Goal: Task Accomplishment & Management: Manage account settings

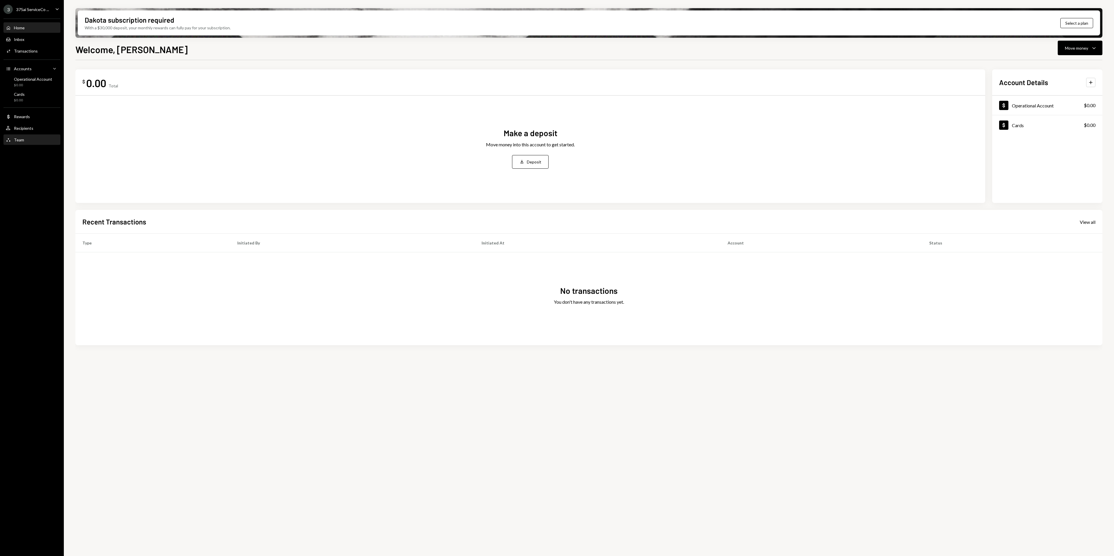
click at [24, 141] on div "Team Team" at bounding box center [32, 139] width 52 height 5
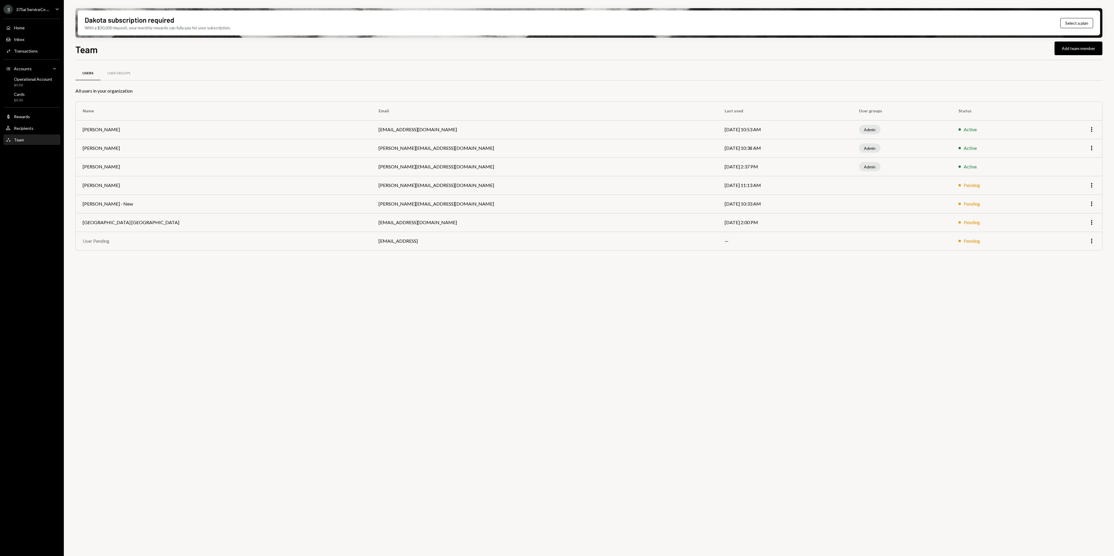
click at [37, 9] on div "375ai ServiceCo ..." at bounding box center [32, 9] width 33 height 5
click at [750, 415] on div "Users User Groups All users in your organization Name Email Last used User grou…" at bounding box center [588, 311] width 1027 height 502
click at [54, 9] on icon "Caret Down" at bounding box center [57, 9] width 6 height 6
